Goal: Find specific page/section: Find specific page/section

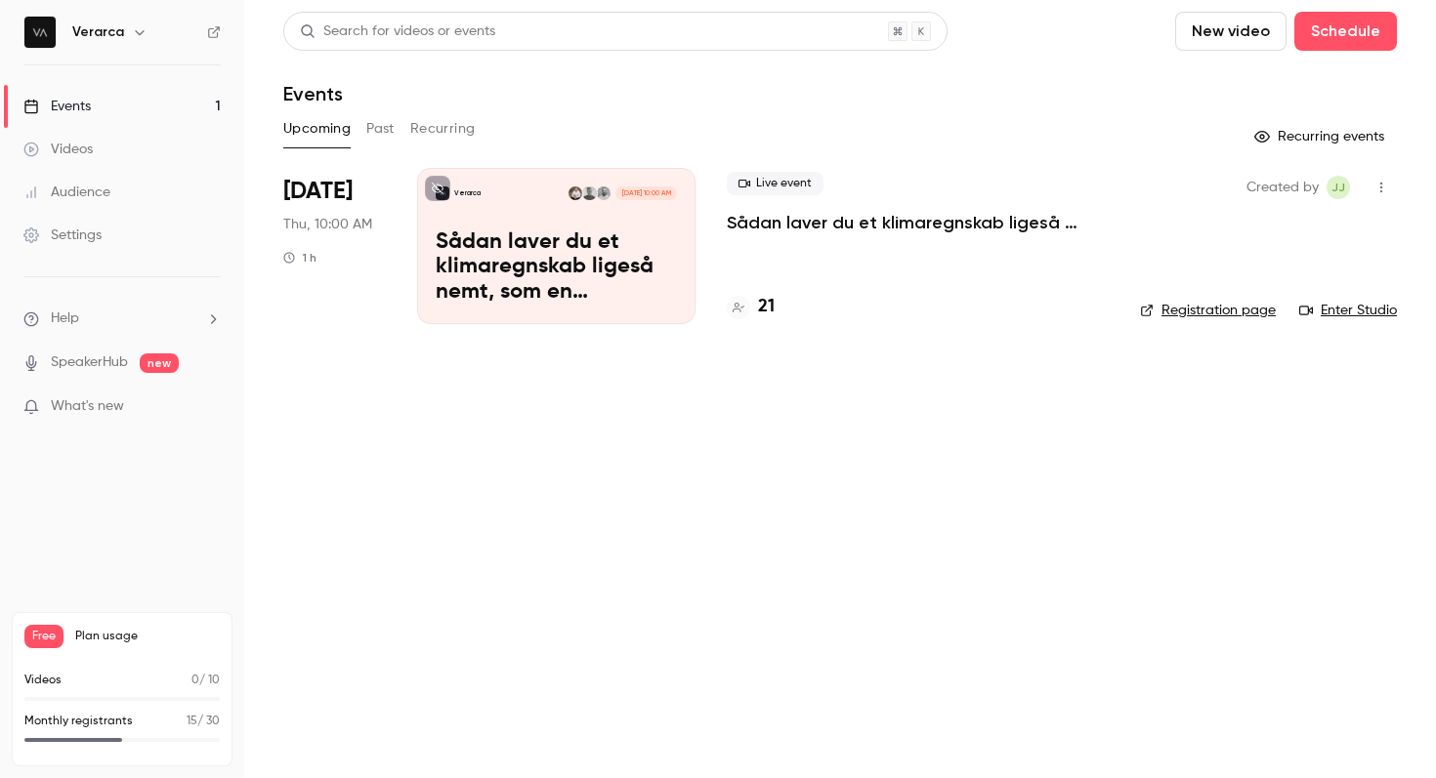
click at [754, 299] on div "21" at bounding box center [751, 307] width 48 height 26
